Goal: Navigation & Orientation: Find specific page/section

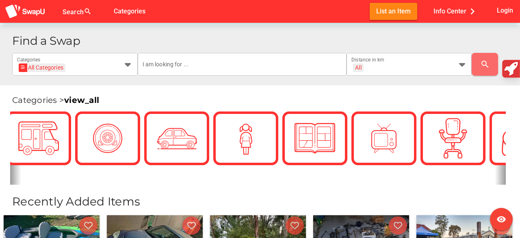
scroll to position [0, 650]
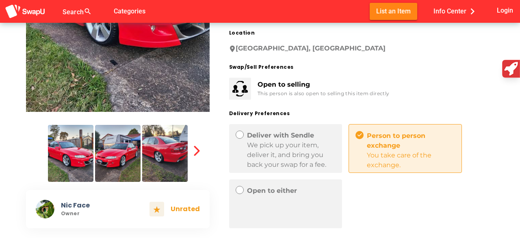
scroll to position [244, 0]
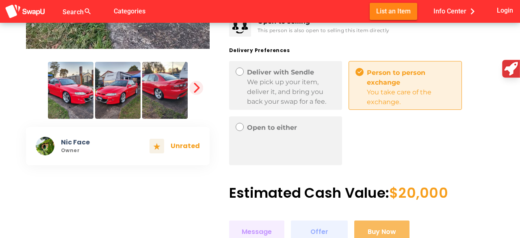
click at [194, 88] on icon "button" at bounding box center [195, 87] width 11 height 11
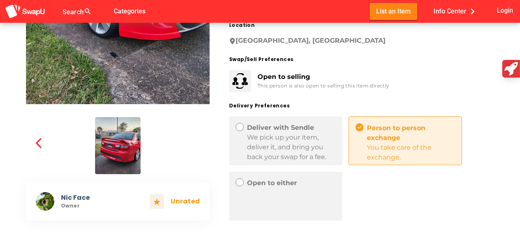
scroll to position [185, 0]
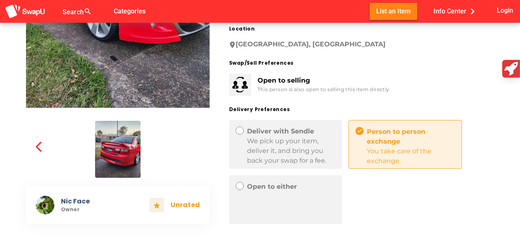
click at [306, 195] on div "Open to either" at bounding box center [285, 199] width 113 height 49
click at [293, 142] on div "We pick up your item, deliver it, and bring you back your swap for a fee." at bounding box center [291, 150] width 89 height 29
click at [238, 131] on icon at bounding box center [239, 130] width 5 height 5
click at [238, 132] on icon at bounding box center [239, 130] width 5 height 5
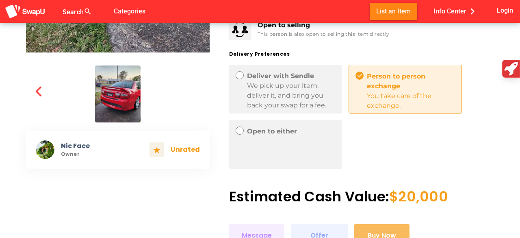
scroll to position [284, 0]
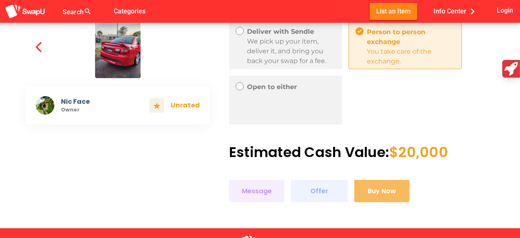
click at [47, 11] on div "Search search false Categories List an Item Info Center chevron_right Login" at bounding box center [260, 11] width 520 height 23
click at [36, 9] on img at bounding box center [25, 11] width 41 height 15
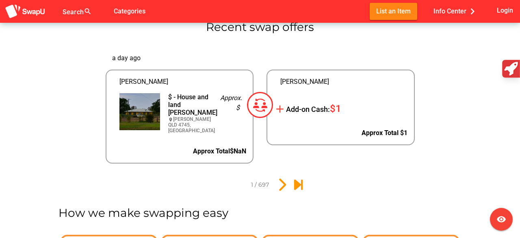
scroll to position [887, 0]
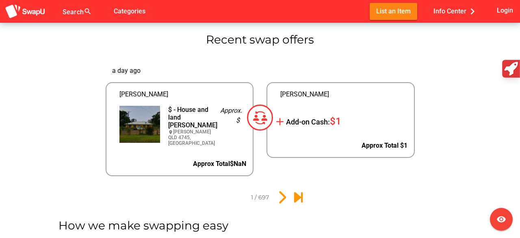
click at [335, 119] on span "$1" at bounding box center [335, 120] width 11 height 11
click at [341, 120] on span "$1" at bounding box center [335, 120] width 11 height 11
click at [323, 124] on span "Add-on Cash:" at bounding box center [308, 121] width 44 height 9
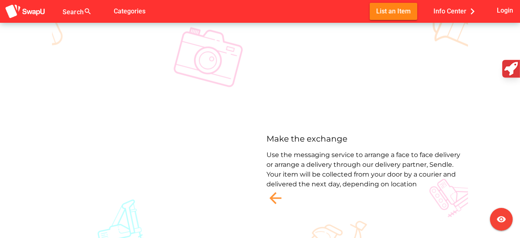
scroll to position [2308, 0]
